Goal: Information Seeking & Learning: Understand process/instructions

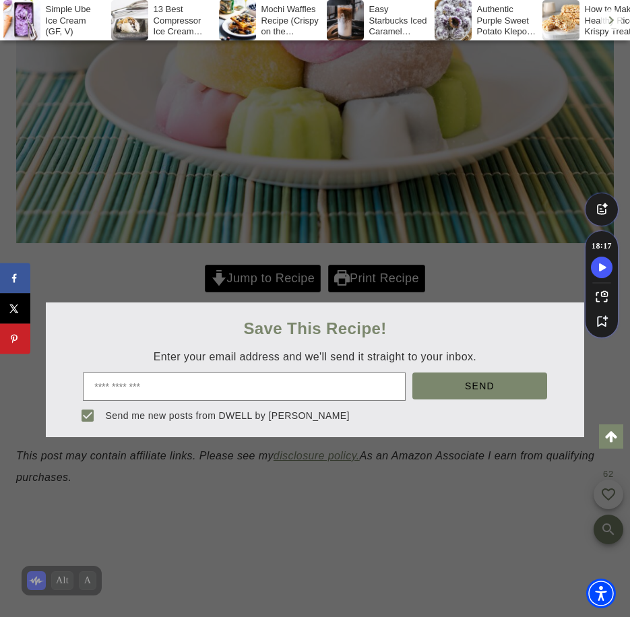
scroll to position [322, 0]
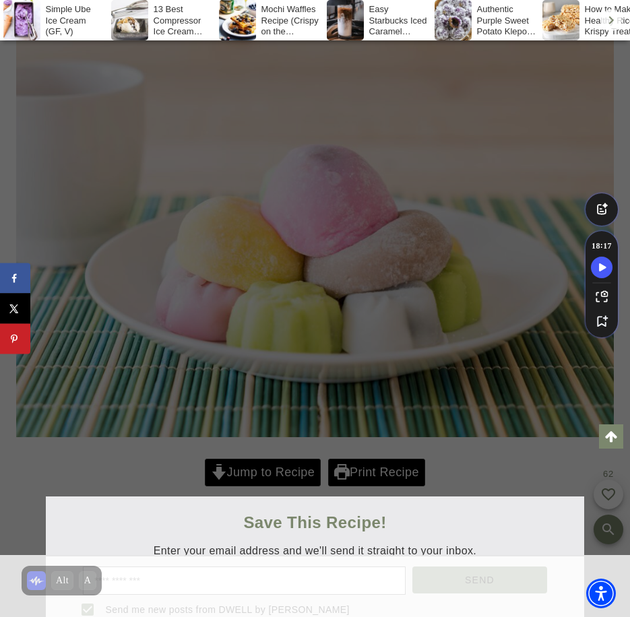
click at [305, 437] on div at bounding box center [315, 308] width 630 height 617
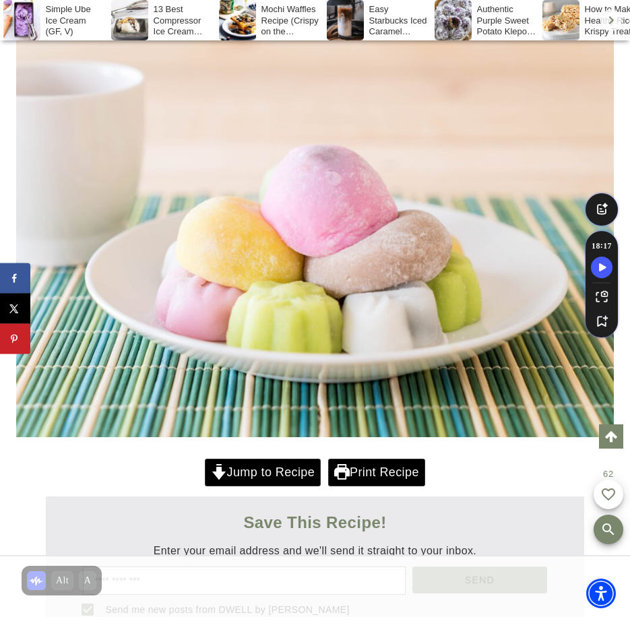
click at [283, 468] on div at bounding box center [315, 308] width 630 height 617
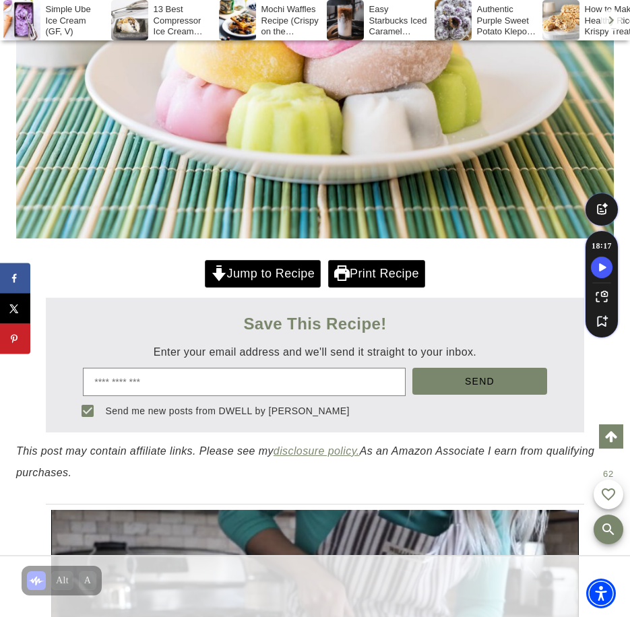
scroll to position [524, 0]
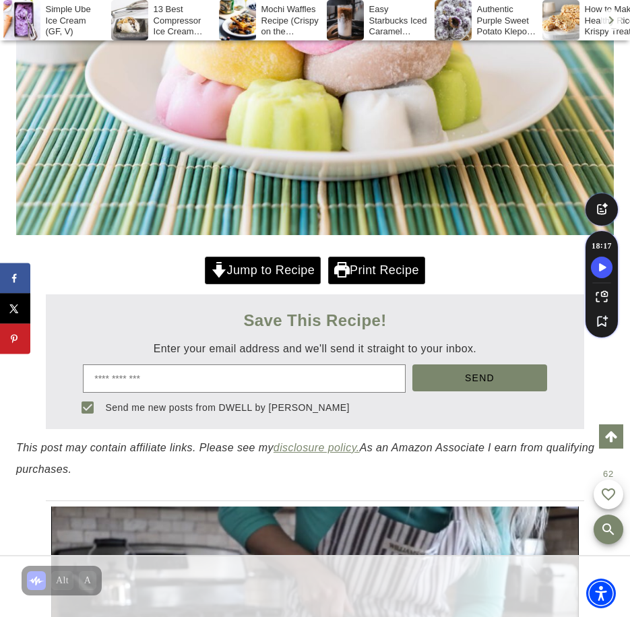
click at [269, 273] on link "Jump to Recipe" at bounding box center [263, 271] width 116 height 28
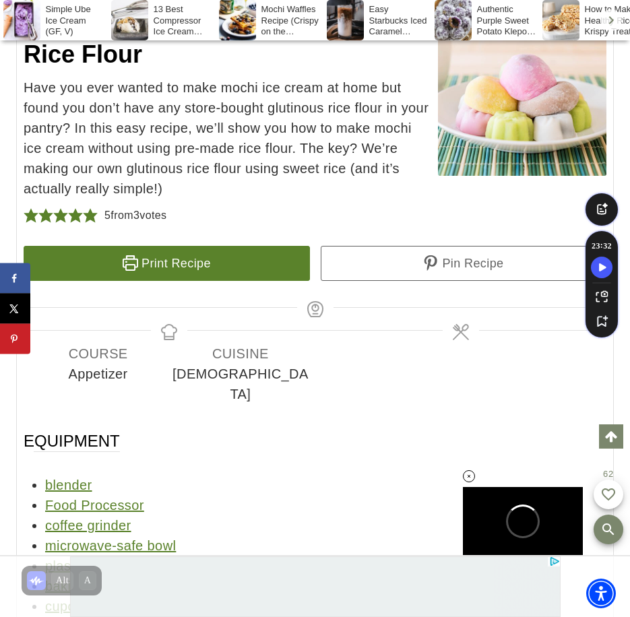
scroll to position [14430, 0]
